Goal: Navigation & Orientation: Understand site structure

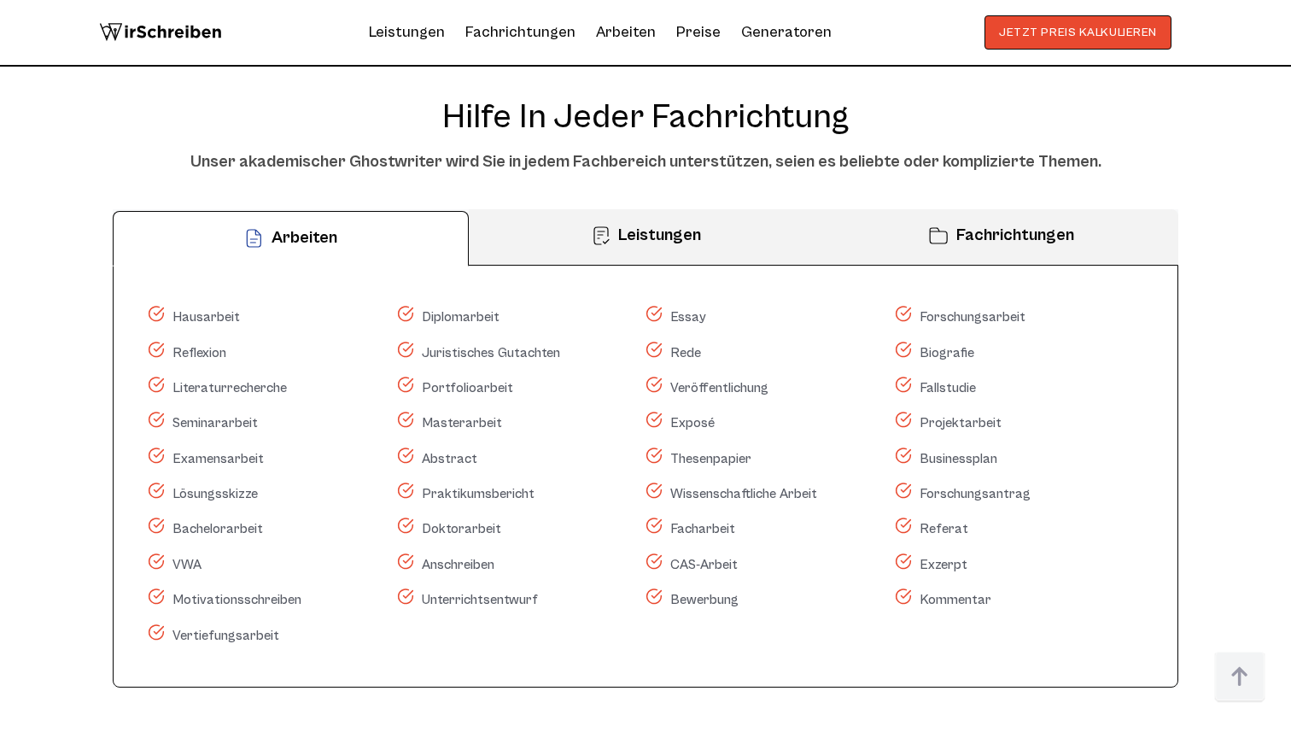
scroll to position [8319, 0]
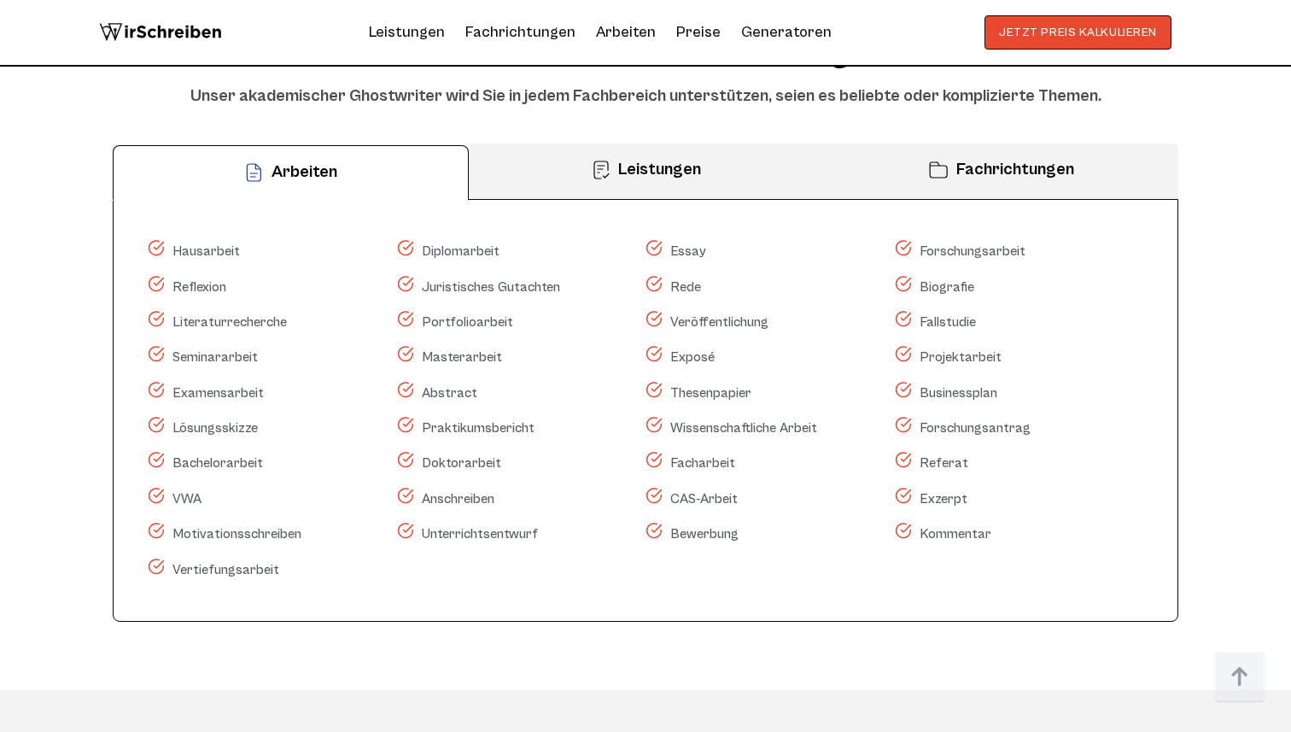
click at [761, 148] on button "Leistungen" at bounding box center [646, 171] width 355 height 56
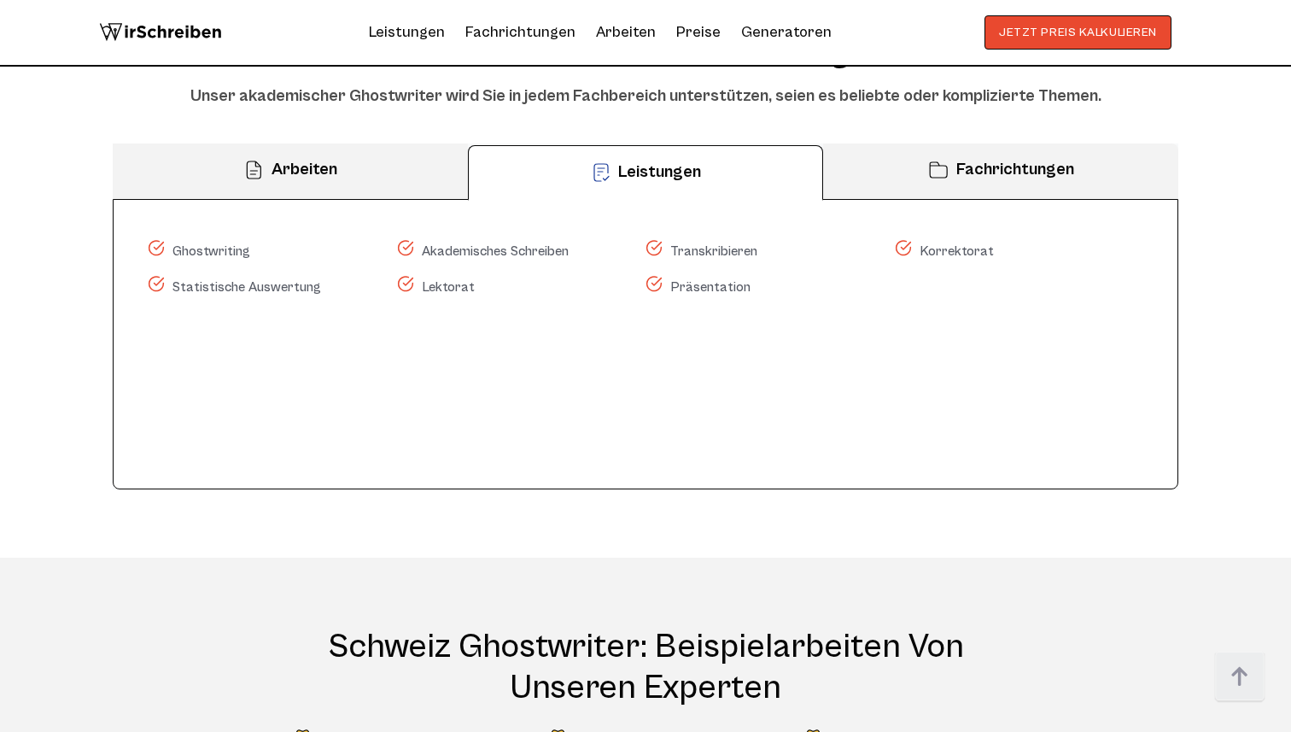
click at [935, 162] on icon at bounding box center [938, 169] width 17 height 15
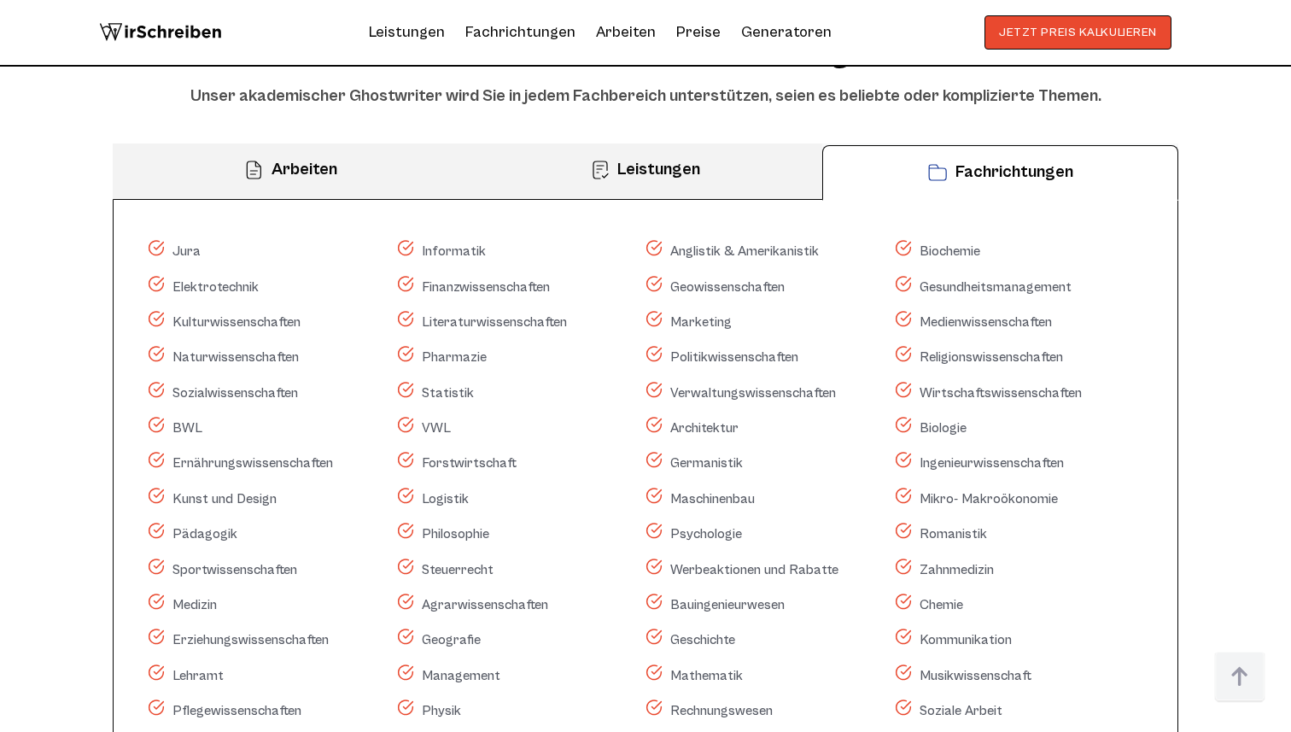
click at [303, 147] on button "Arbeiten" at bounding box center [290, 171] width 355 height 56
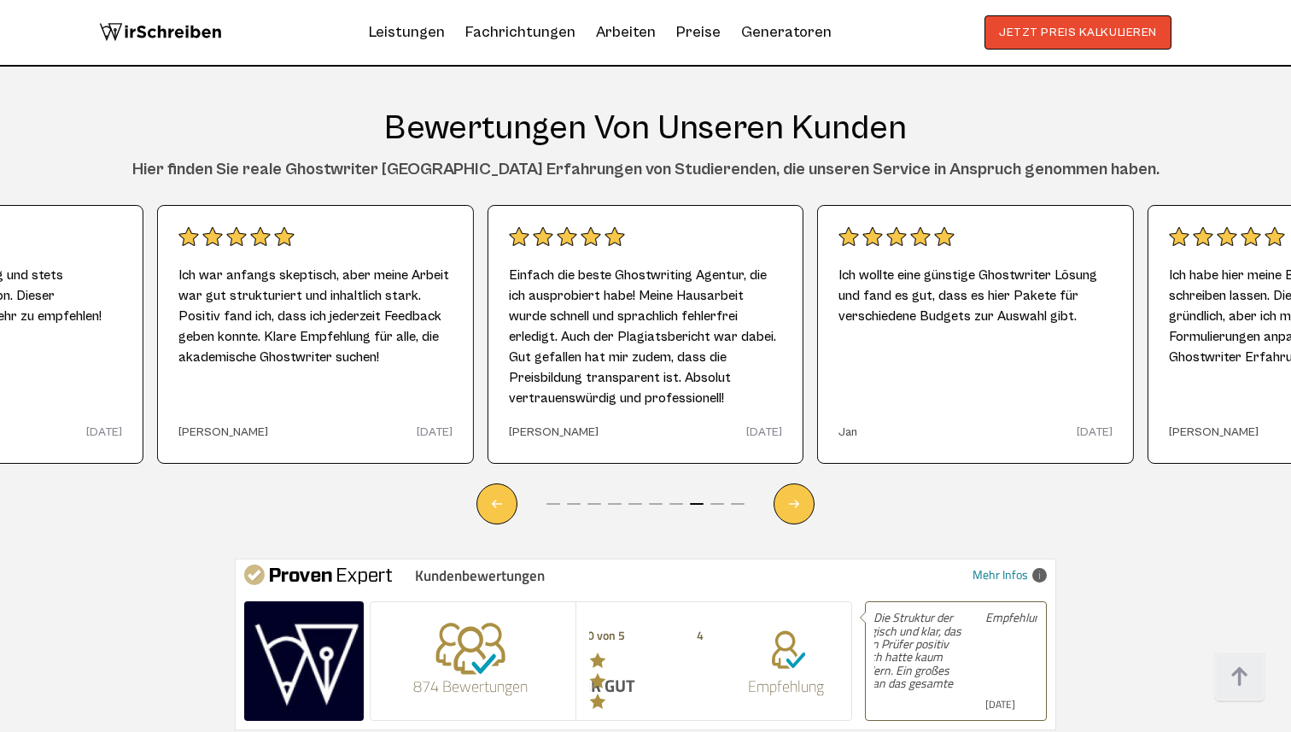
scroll to position [9941, 0]
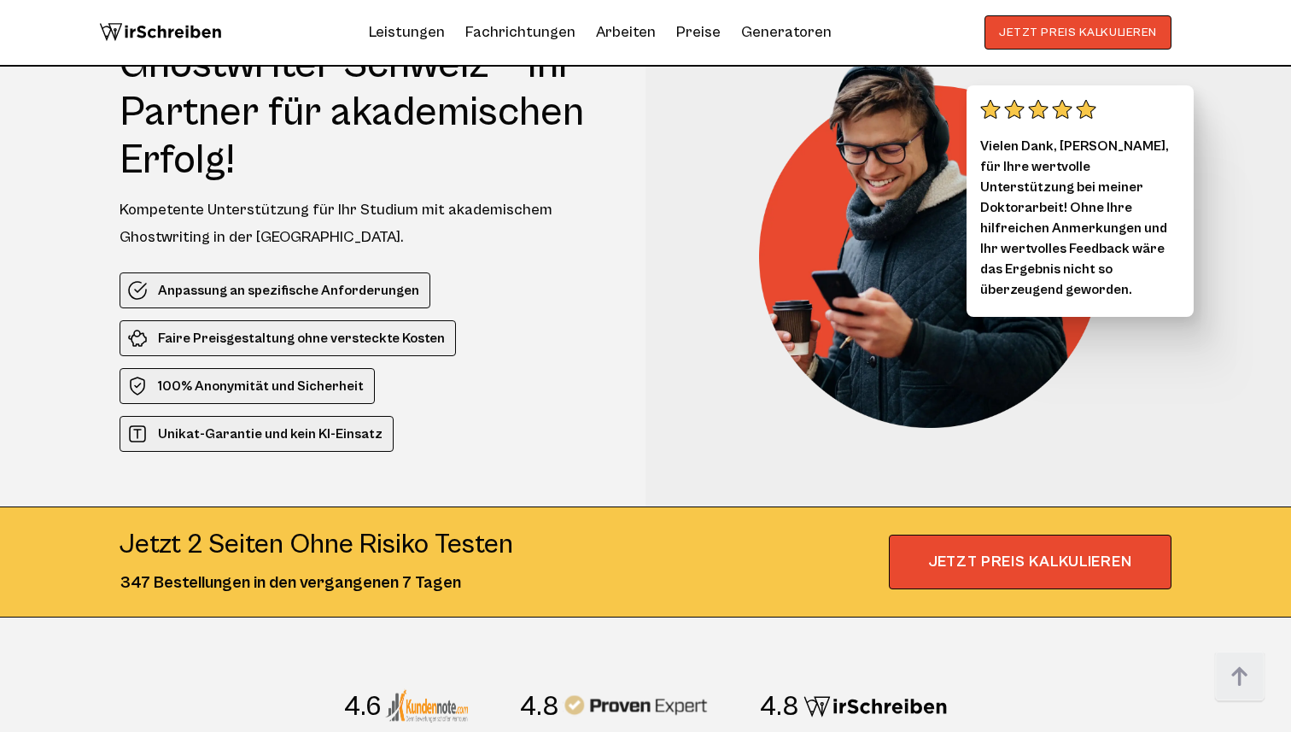
scroll to position [9941, 0]
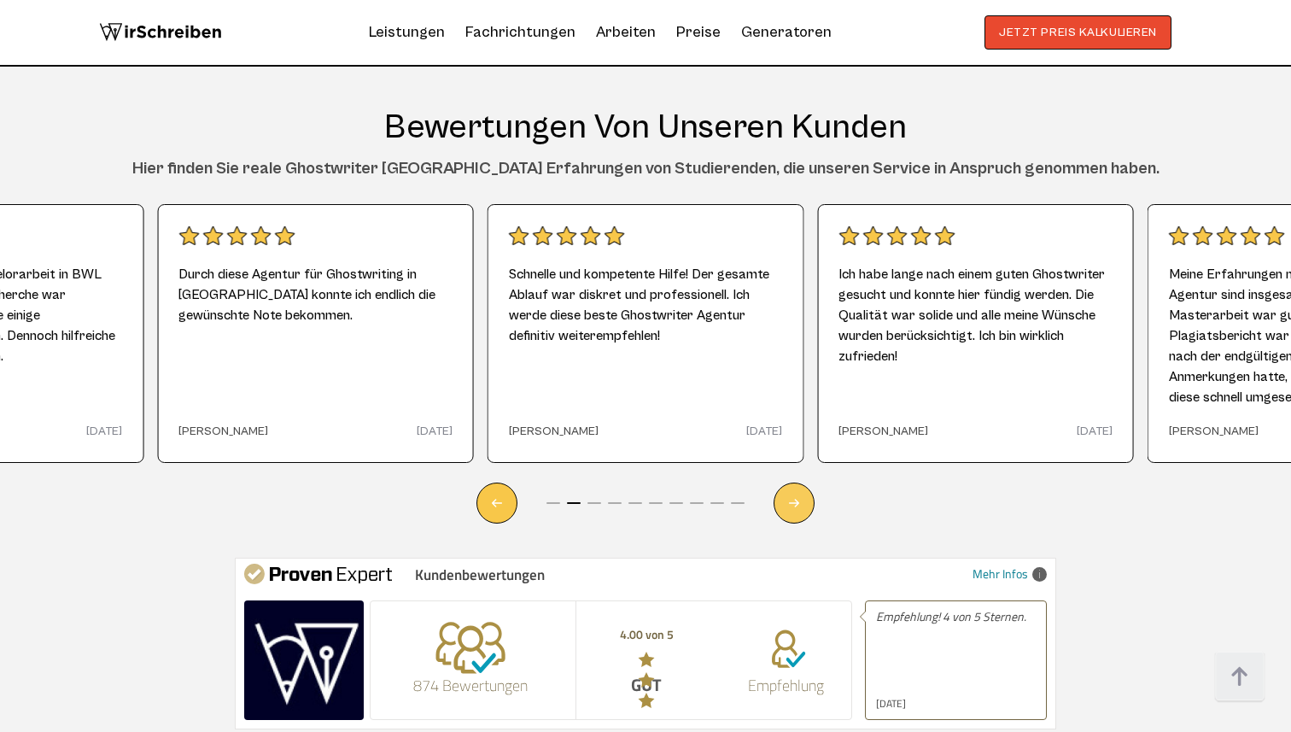
click at [786, 483] on div "Next slide" at bounding box center [794, 503] width 41 height 41
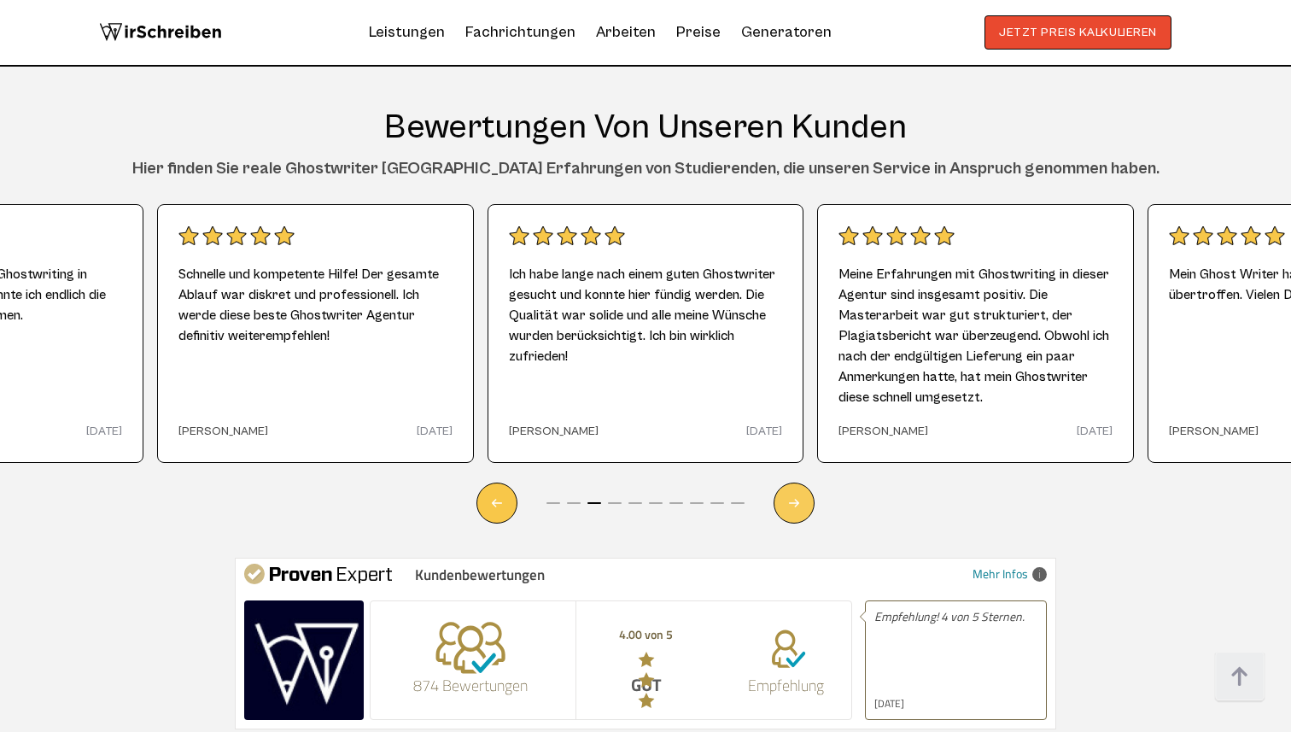
click at [786, 483] on div "Next slide" at bounding box center [794, 503] width 41 height 41
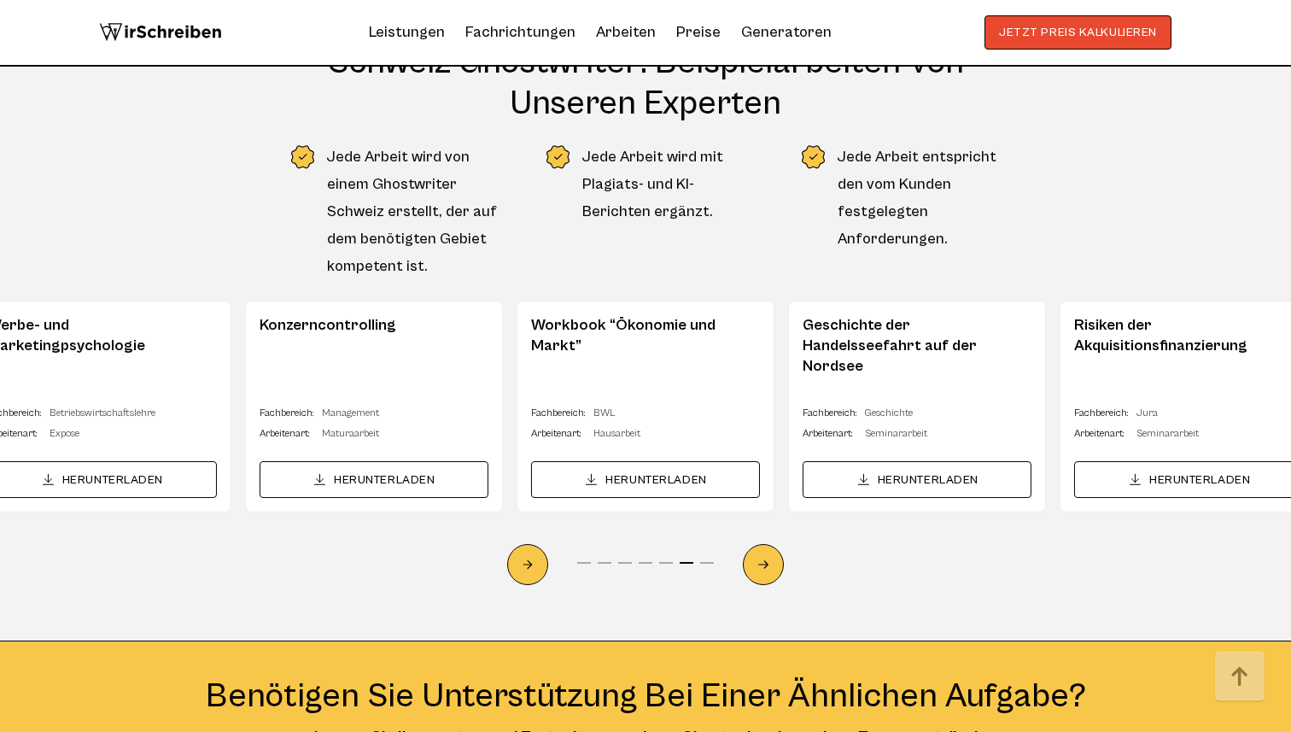
scroll to position [9051, 0]
